Goal: Task Accomplishment & Management: Complete application form

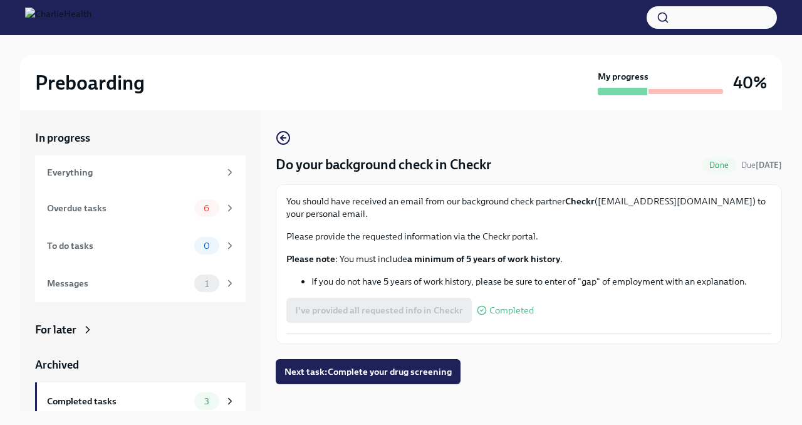
scroll to position [21, 0]
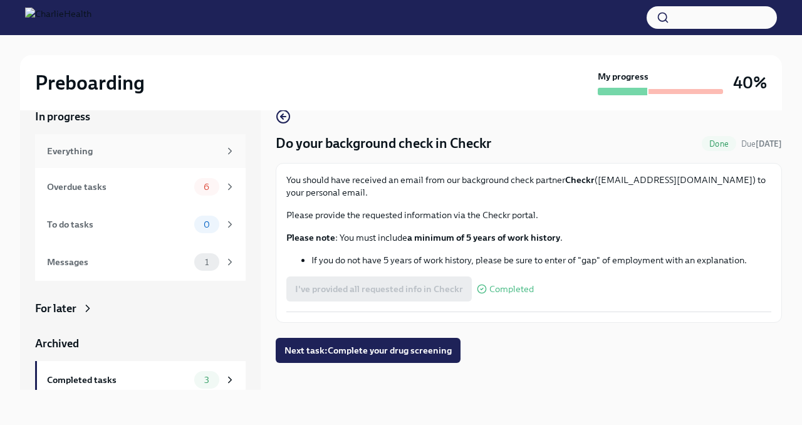
click at [146, 144] on div "Everything" at bounding box center [133, 151] width 172 height 14
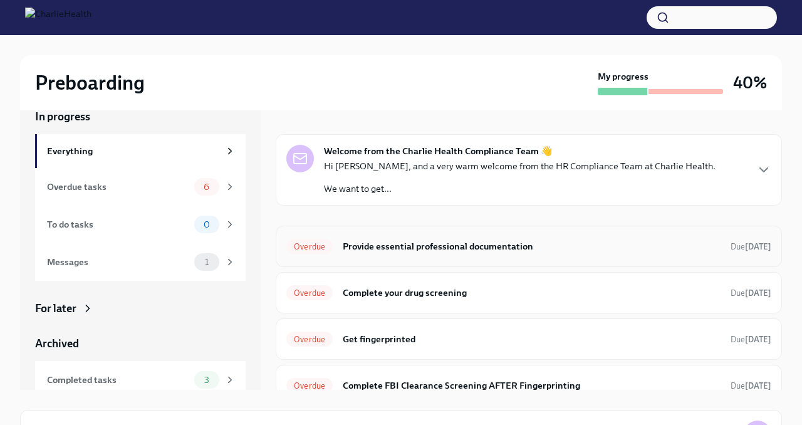
scroll to position [38, 0]
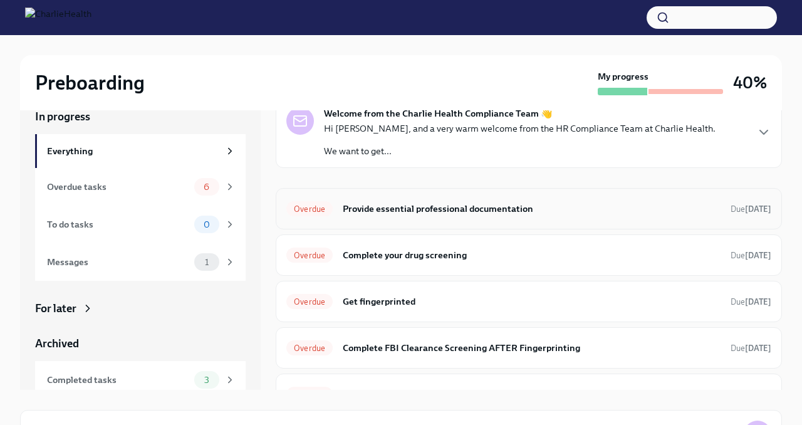
click at [365, 213] on h6 "Provide essential professional documentation" at bounding box center [532, 209] width 378 height 14
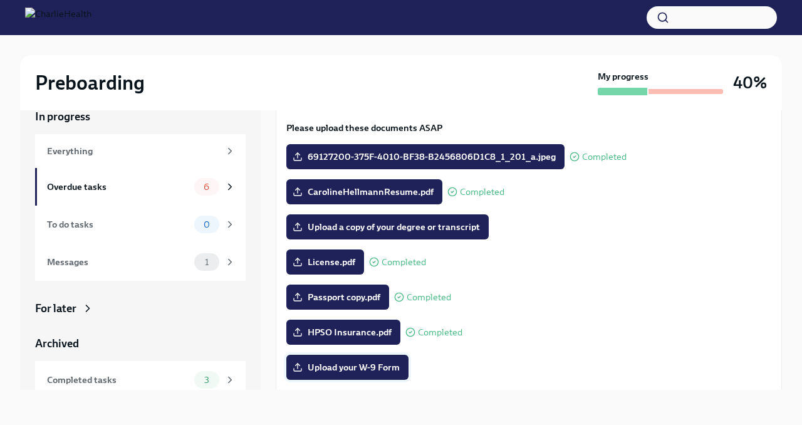
scroll to position [73, 0]
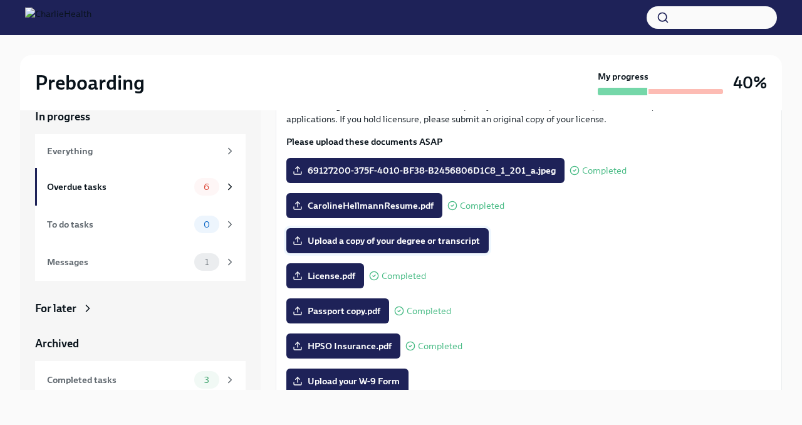
click at [389, 243] on span "Upload a copy of your degree or transcript" at bounding box center [387, 240] width 185 height 13
click at [0, 0] on input "Upload a copy of your degree or transcript" at bounding box center [0, 0] width 0 height 0
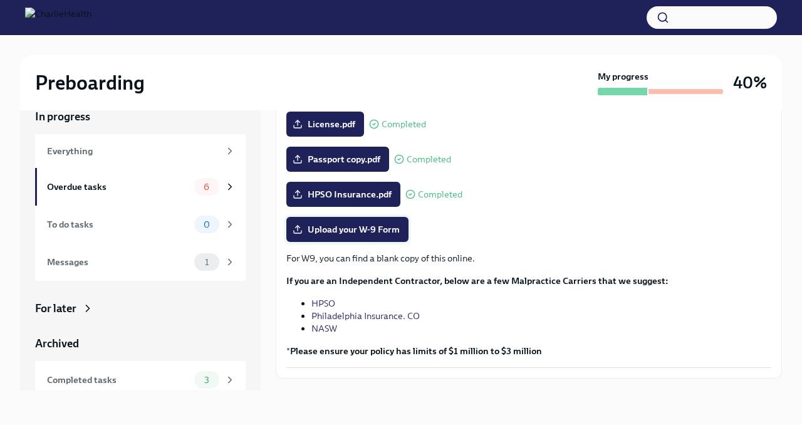
scroll to position [209, 0]
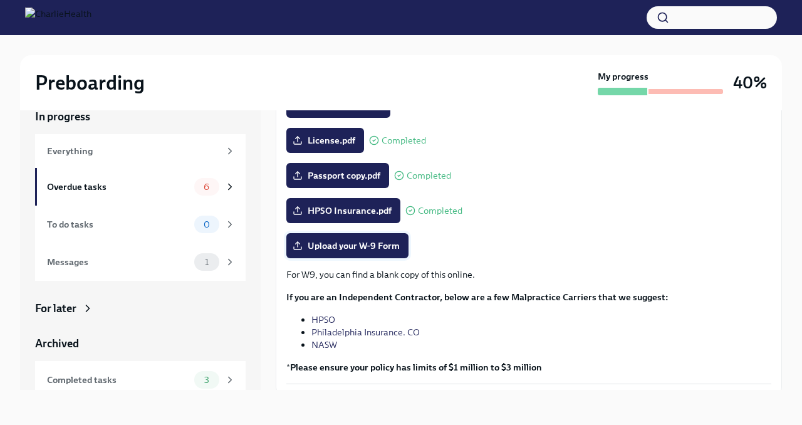
click at [316, 249] on span "Upload your W-9 Form" at bounding box center [347, 245] width 105 height 13
click at [0, 0] on input "Upload your W-9 Form" at bounding box center [0, 0] width 0 height 0
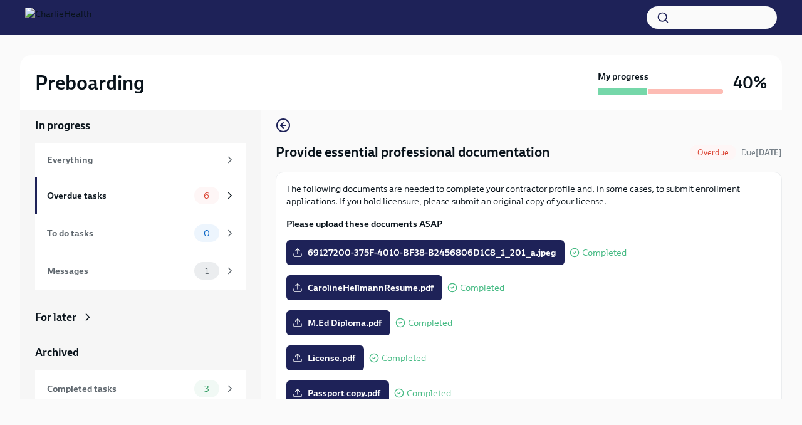
scroll to position [0, 0]
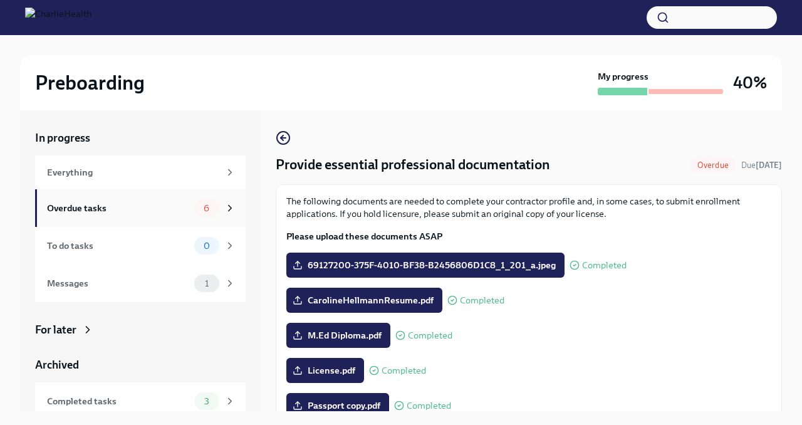
click at [229, 213] on icon at bounding box center [229, 207] width 11 height 11
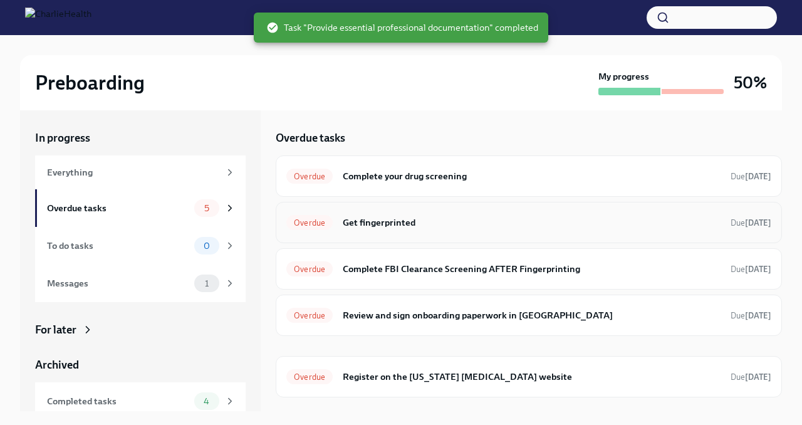
click at [444, 227] on h6 "Get fingerprinted" at bounding box center [532, 223] width 378 height 14
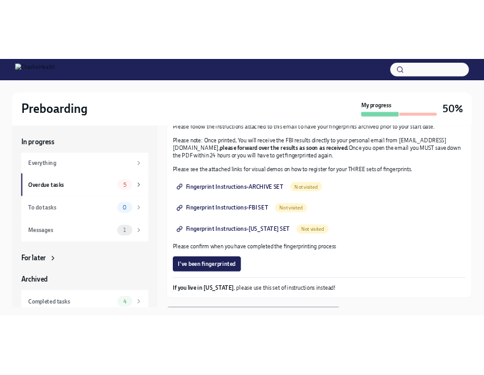
scroll to position [122, 0]
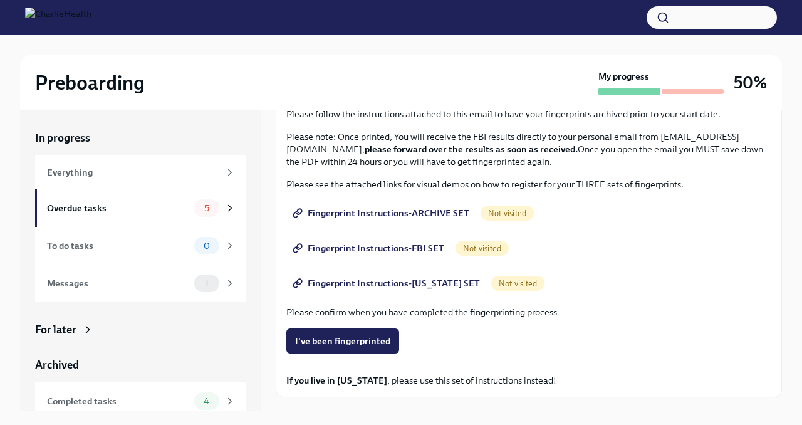
click at [489, 214] on span "Not visited" at bounding box center [507, 213] width 53 height 9
drag, startPoint x: 489, startPoint y: 214, endPoint x: 417, endPoint y: 215, distance: 72.1
click at [417, 215] on span "Fingerprint Instructions-ARCHIVE SET" at bounding box center [382, 213] width 174 height 13
click at [451, 283] on span "Fingerprint Instructions-[US_STATE] SET" at bounding box center [387, 283] width 185 height 13
